Goal: Task Accomplishment & Management: Manage account settings

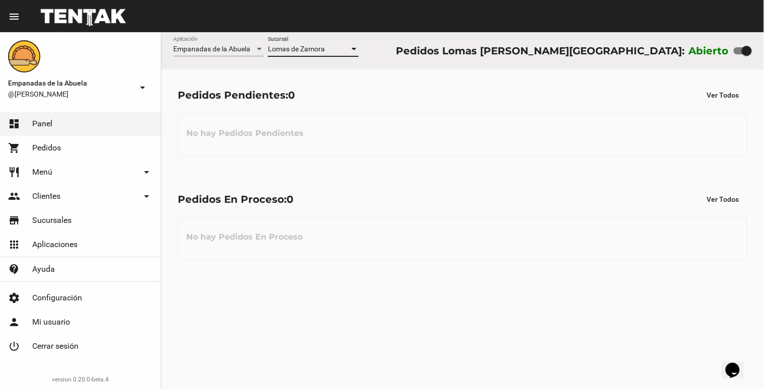
click at [305, 56] on div "Lomas [PERSON_NAME] Sucursal" at bounding box center [313, 51] width 91 height 29
click at [308, 51] on span "Lomas de Zamora" at bounding box center [296, 49] width 57 height 8
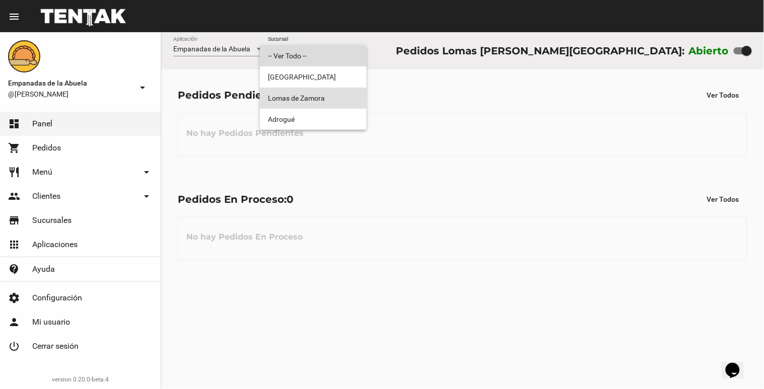
click at [306, 62] on span "-- Ver Todo --" at bounding box center [313, 55] width 91 height 21
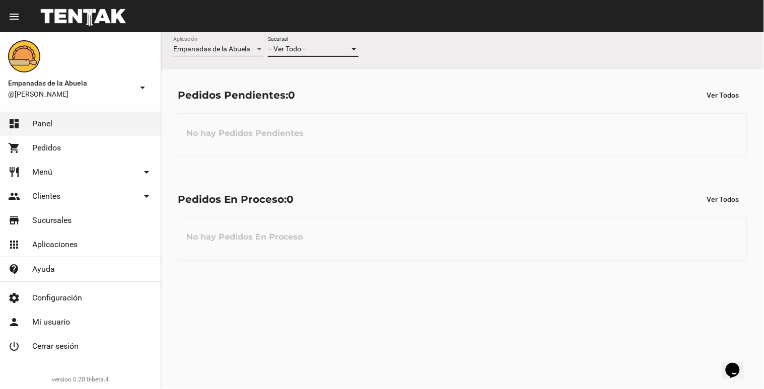
click at [310, 54] on div "-- Ver Todo -- Sucursal" at bounding box center [313, 47] width 91 height 20
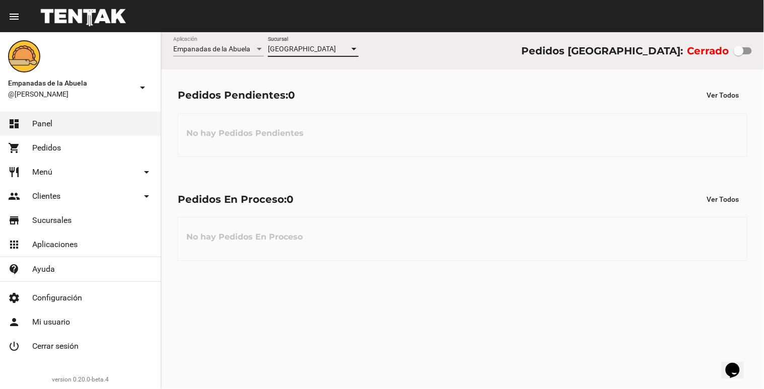
click at [315, 47] on div "[GEOGRAPHIC_DATA]" at bounding box center [309, 49] width 82 height 8
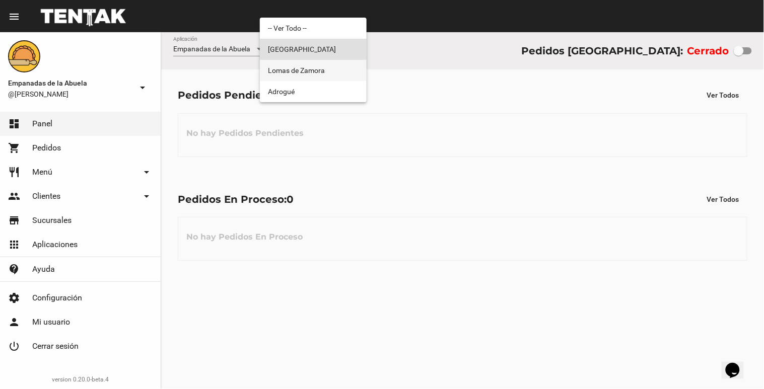
click at [314, 73] on span "Lomas de Zamora" at bounding box center [313, 70] width 91 height 21
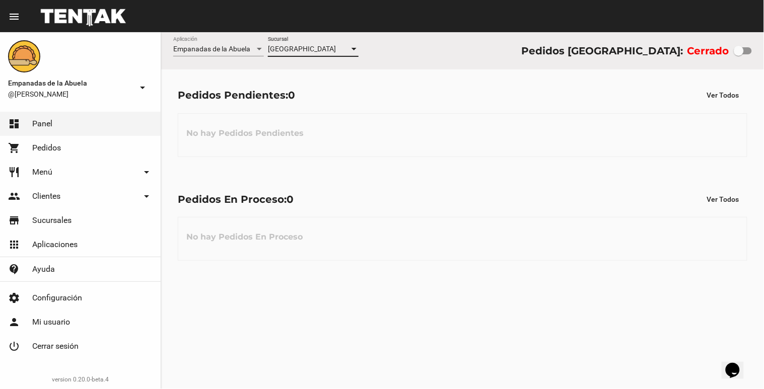
checkbox input "true"
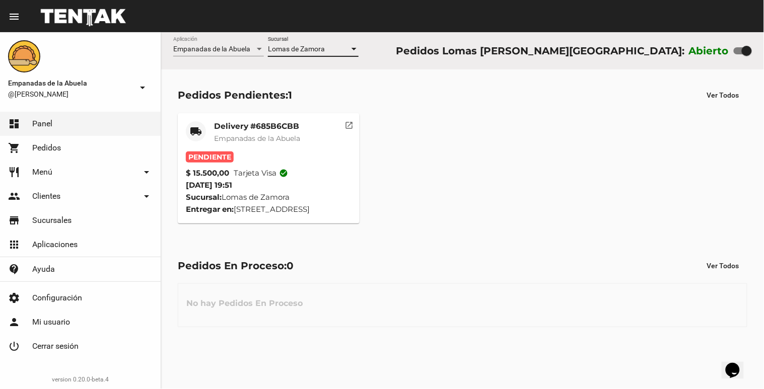
click at [286, 127] on mat-card-title "Delivery #685B6CBB" at bounding box center [257, 126] width 86 height 10
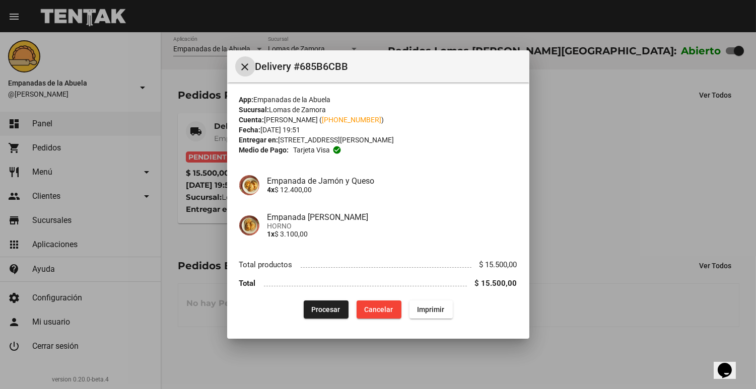
click at [327, 318] on button "Procesar" at bounding box center [326, 310] width 45 height 18
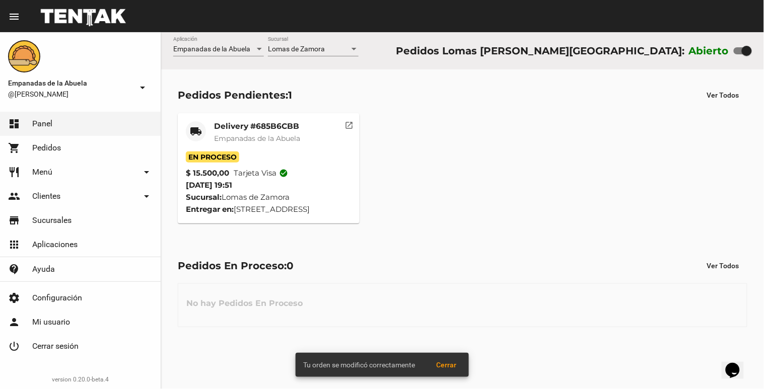
click at [215, 134] on span "Empanadas de la Abuela" at bounding box center [257, 138] width 86 height 9
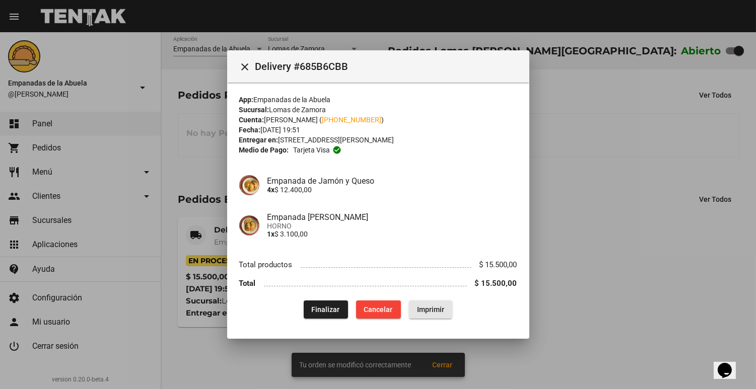
click at [439, 310] on span "Imprimir" at bounding box center [430, 310] width 27 height 8
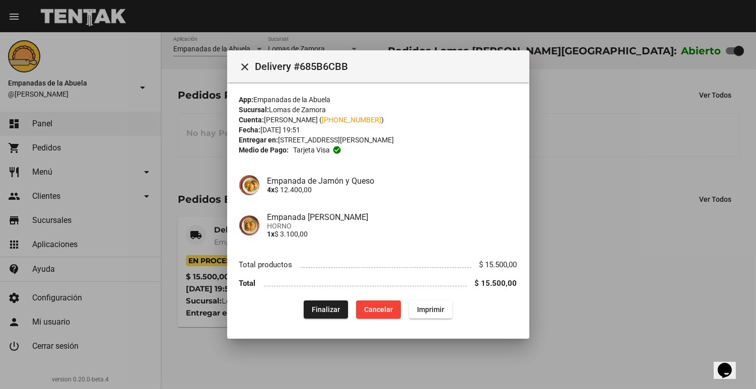
click at [638, 149] on div at bounding box center [378, 194] width 756 height 389
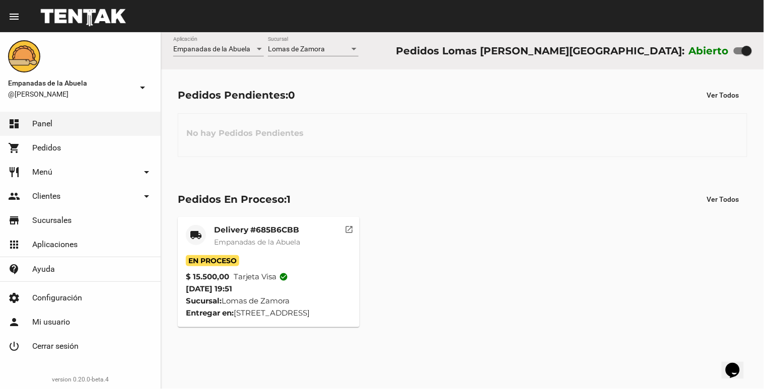
click at [486, 388] on div "Empanadas de la Abuela Aplicación [GEOGRAPHIC_DATA][PERSON_NAME] Sucursal Pedid…" at bounding box center [462, 210] width 603 height 357
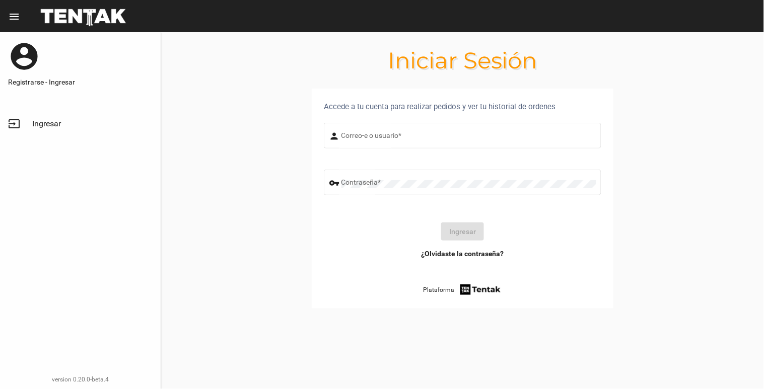
type input "[EMAIL_ADDRESS][DOMAIN_NAME]"
click at [461, 238] on button "Ingresar" at bounding box center [462, 232] width 43 height 18
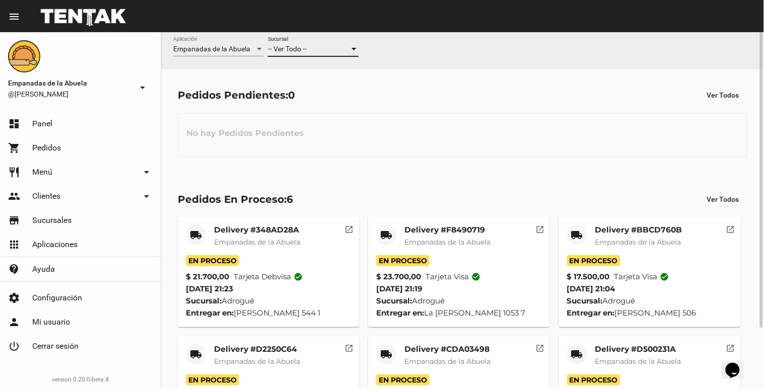
click at [311, 49] on div "-- Ver Todo --" at bounding box center [309, 49] width 82 height 8
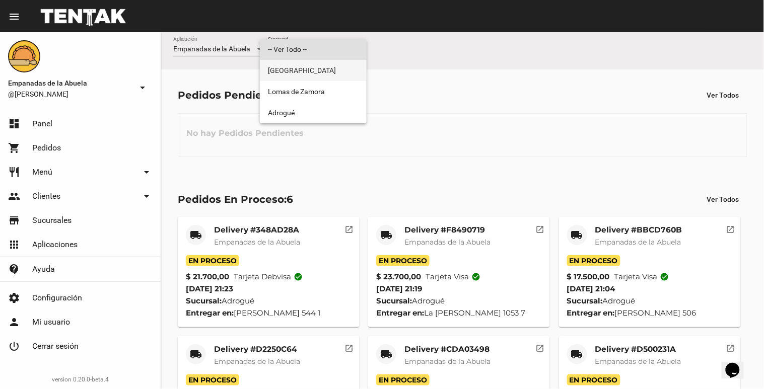
click at [306, 80] on span "[GEOGRAPHIC_DATA]" at bounding box center [313, 70] width 91 height 21
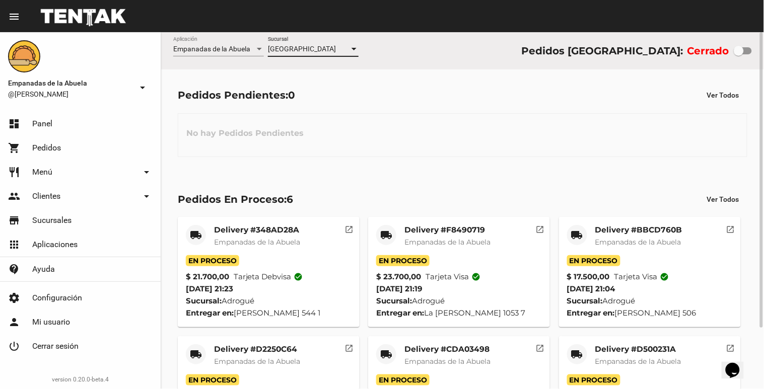
click at [307, 46] on span "[GEOGRAPHIC_DATA]" at bounding box center [302, 49] width 68 height 8
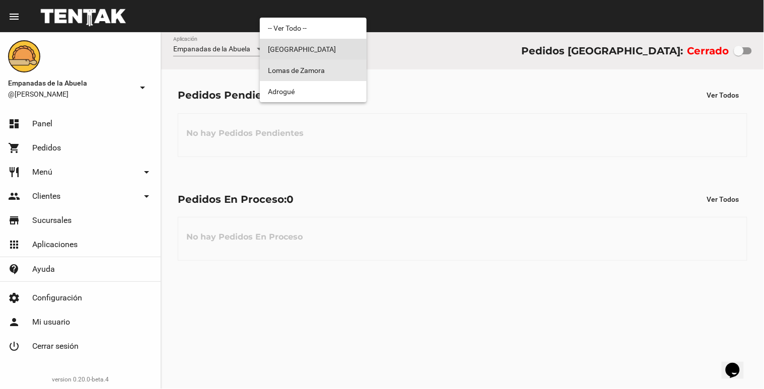
click at [303, 71] on span "Lomas de Zamora" at bounding box center [313, 70] width 91 height 21
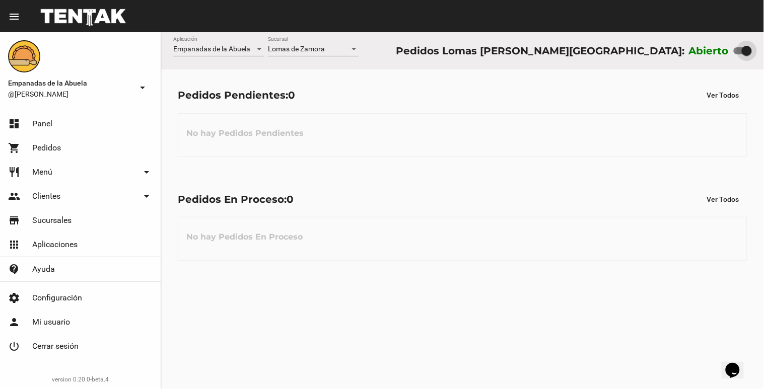
click at [745, 48] on div at bounding box center [747, 51] width 10 height 10
click at [739, 54] on input "checkbox" at bounding box center [738, 54] width 1 height 1
checkbox input "false"
